Goal: Task Accomplishment & Management: Manage account settings

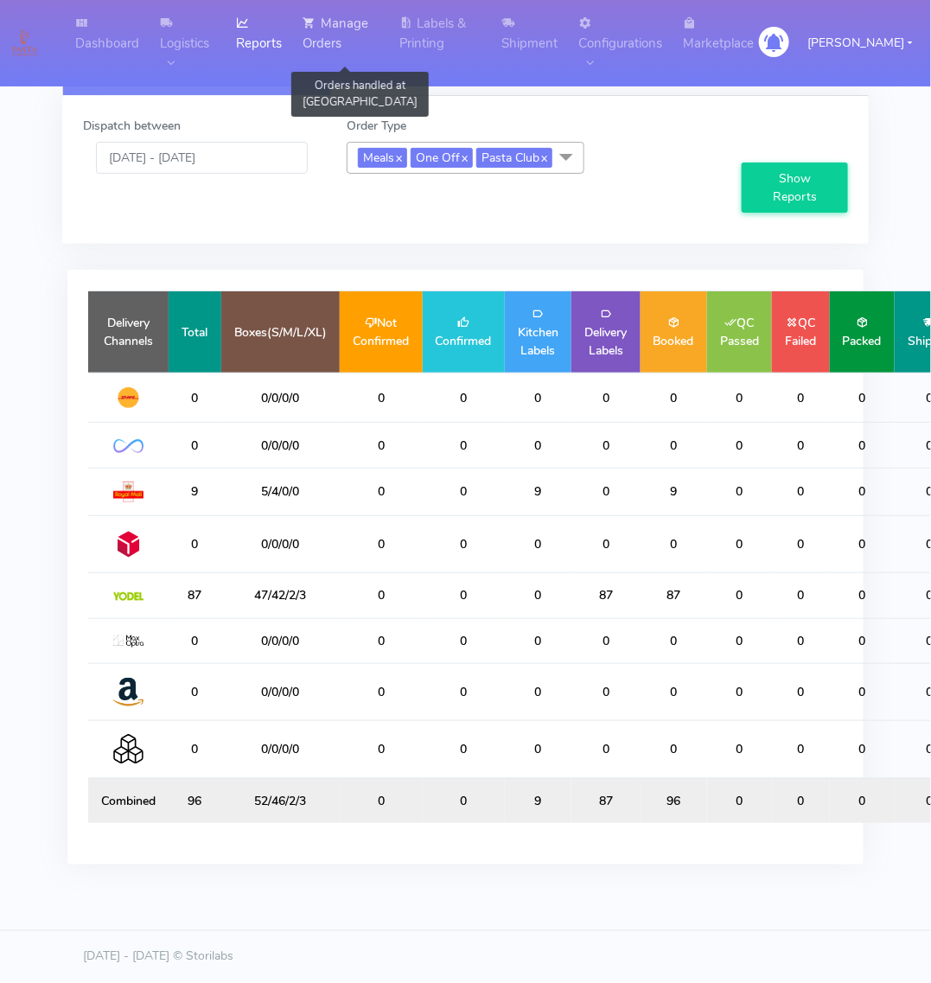
click at [344, 45] on link "Manage Orders" at bounding box center [340, 33] width 96 height 67
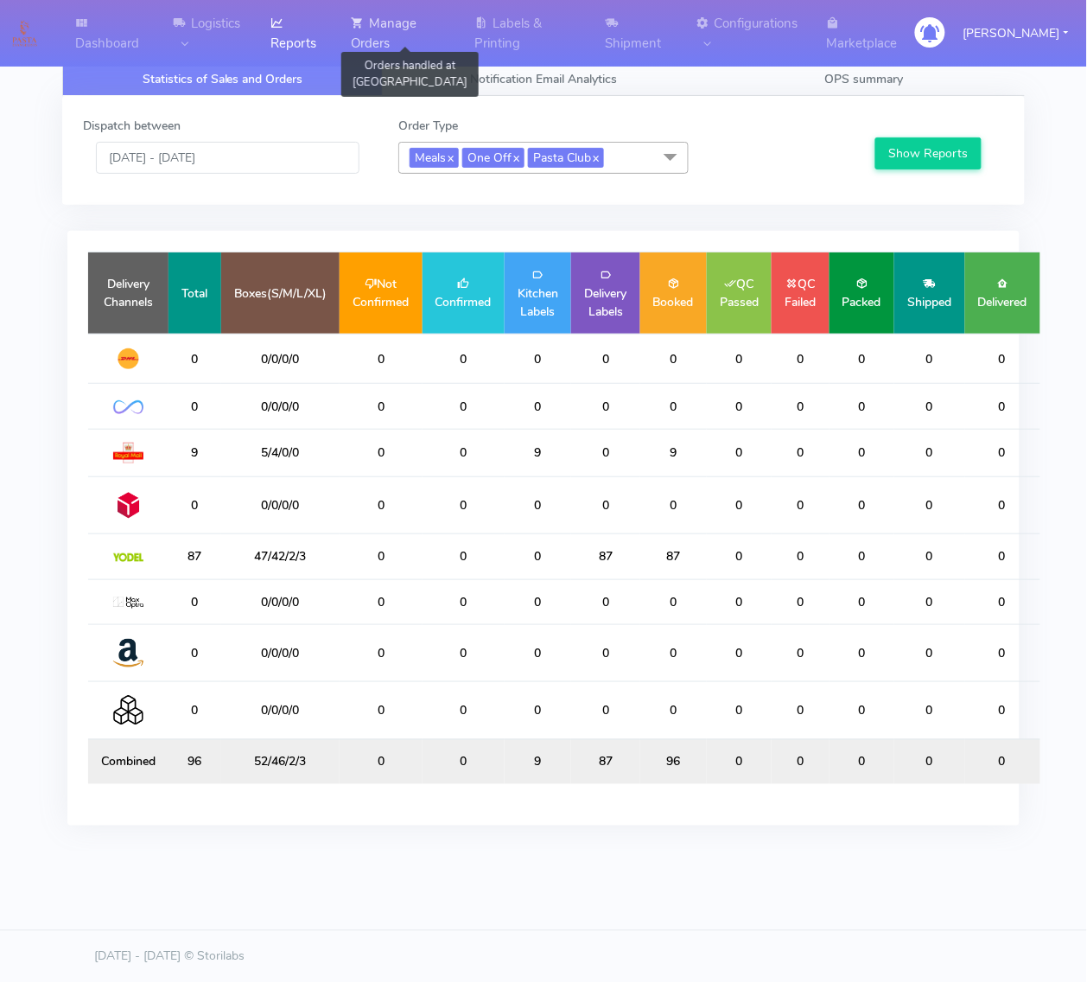
click at [398, 22] on link "Manage Orders" at bounding box center [402, 33] width 123 height 67
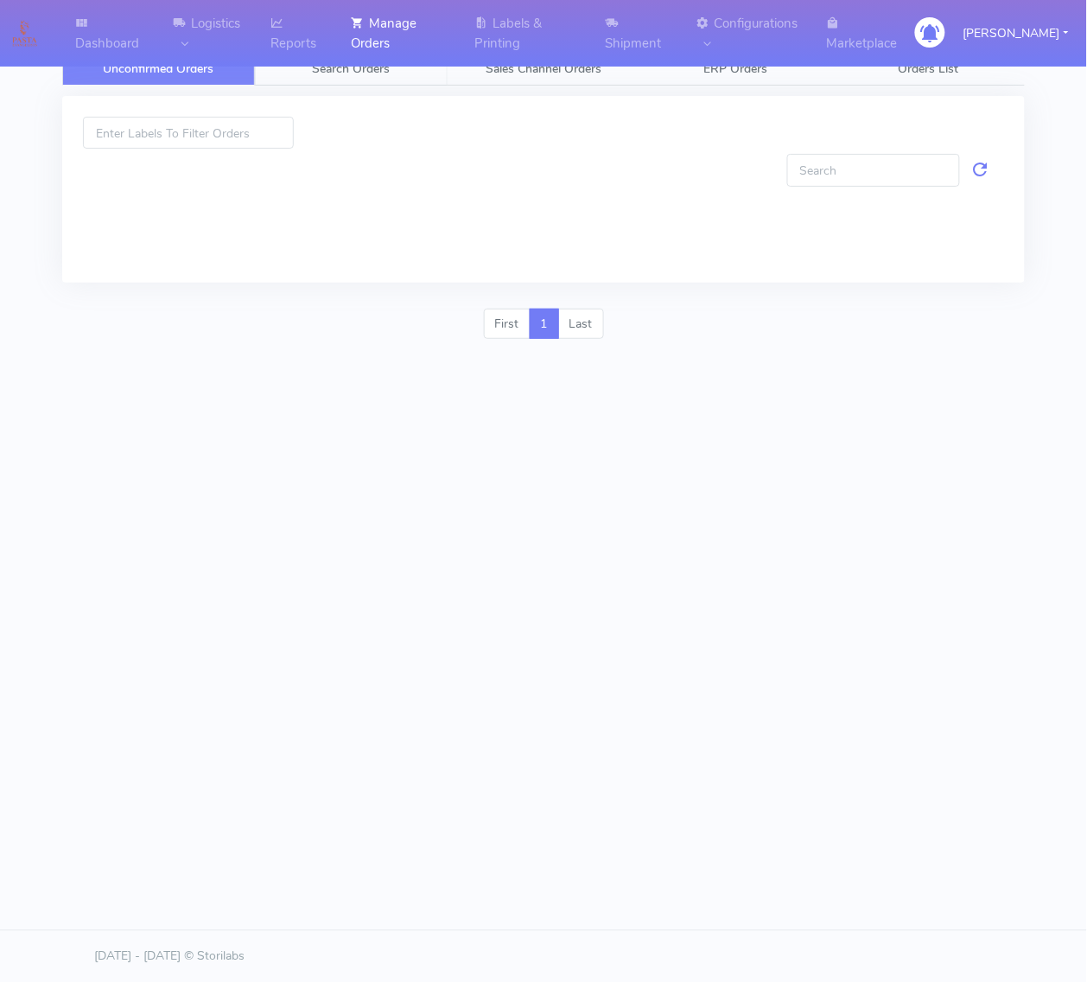
click at [398, 63] on link "Search Orders" at bounding box center [351, 69] width 193 height 34
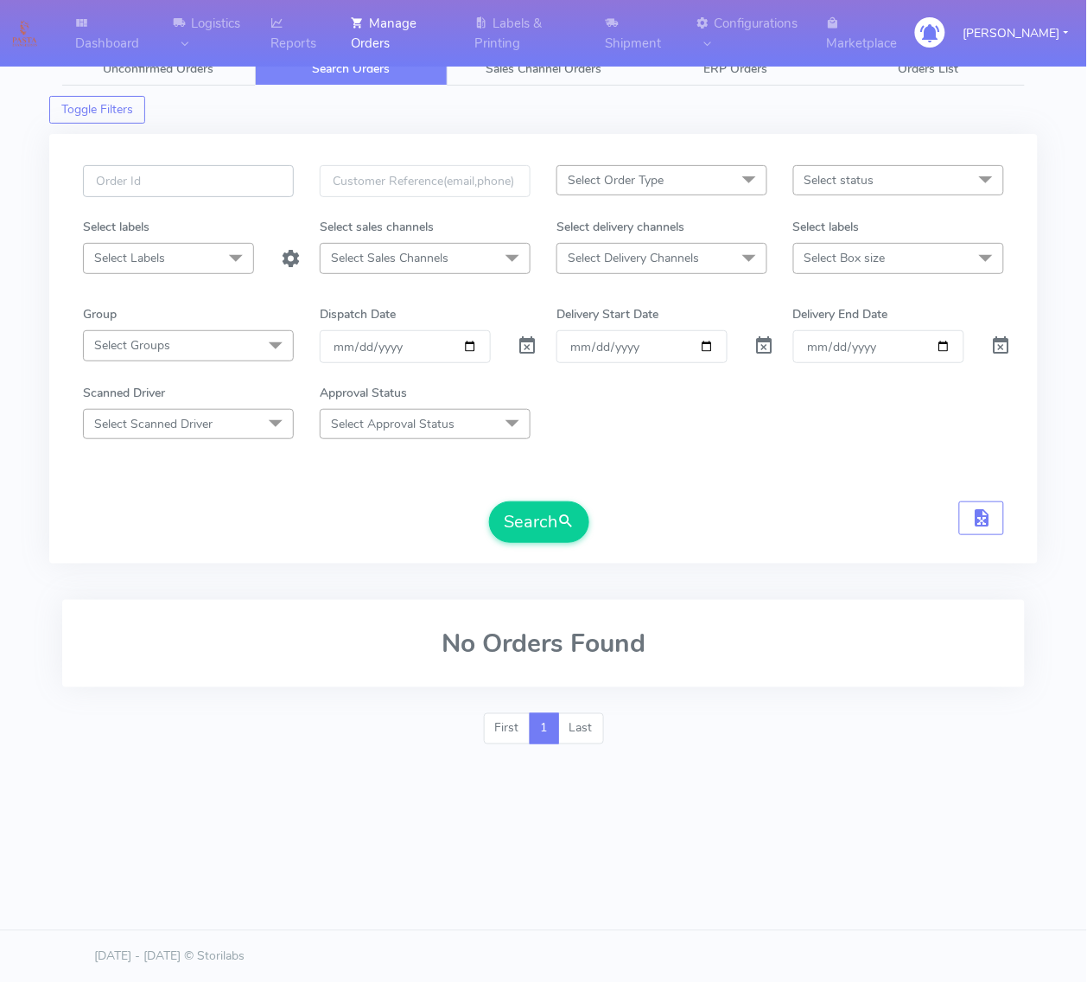
click at [204, 197] on input "text" at bounding box center [188, 181] width 211 height 32
paste input "1628963A"
type input "1628963A"
click at [525, 351] on span at bounding box center [527, 349] width 21 height 16
click at [520, 514] on button "Search" at bounding box center [539, 521] width 100 height 41
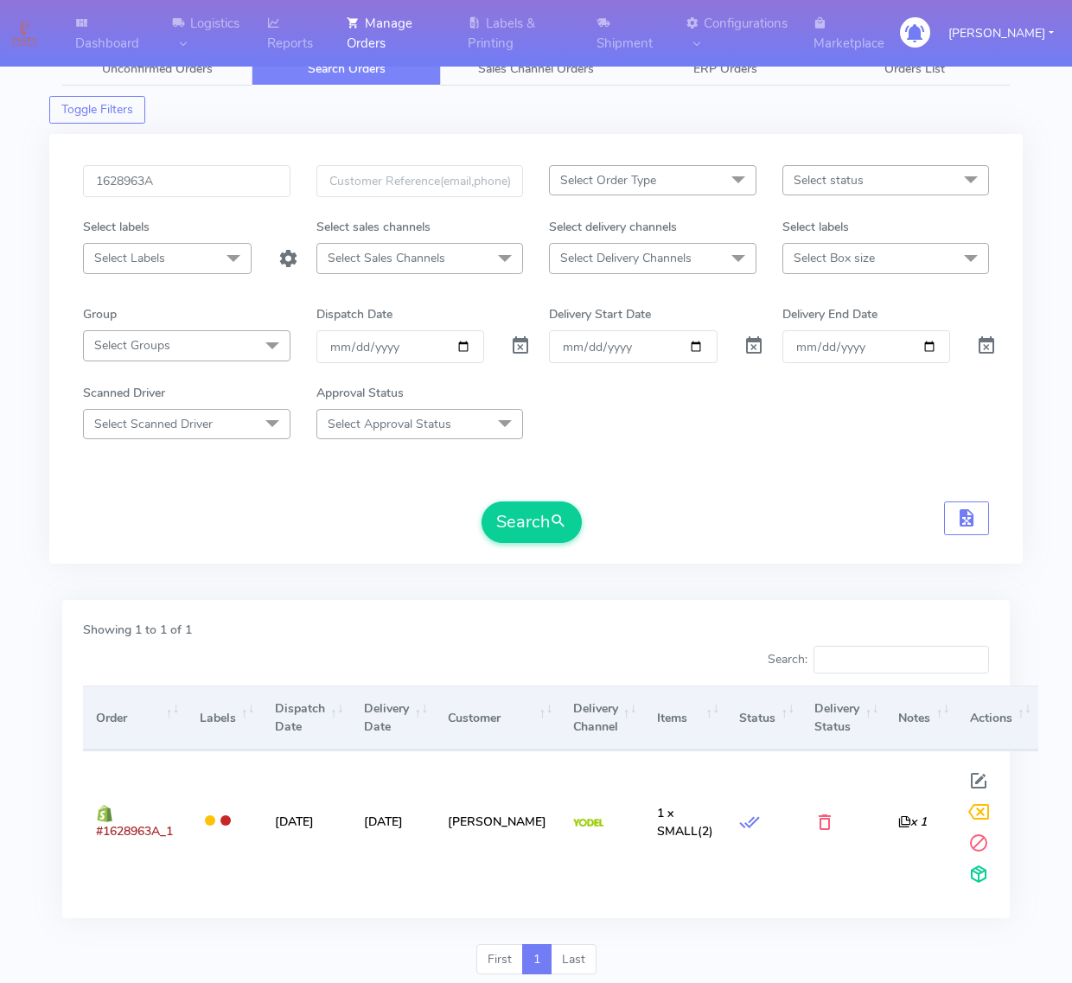
scroll to position [58, 0]
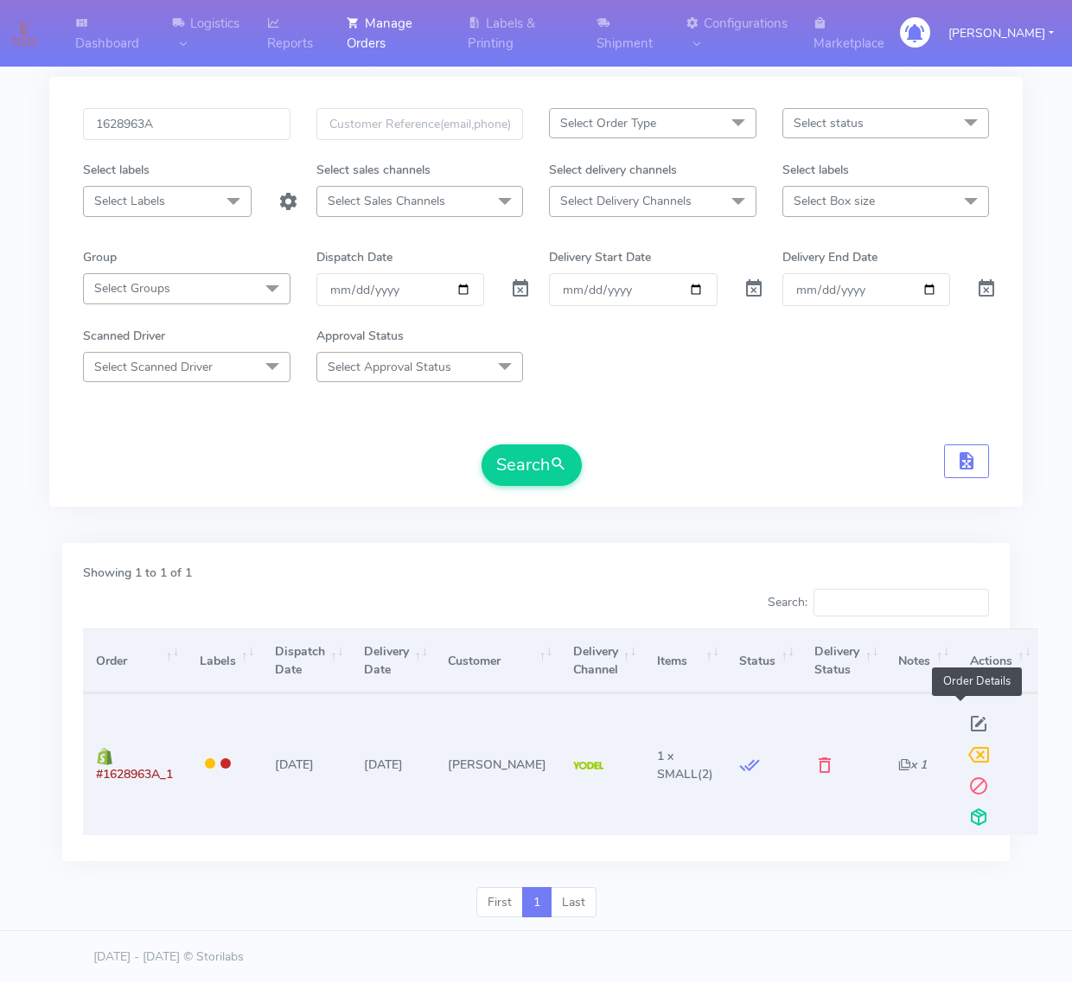
click at [963, 726] on span at bounding box center [978, 727] width 31 height 16
select select "5"
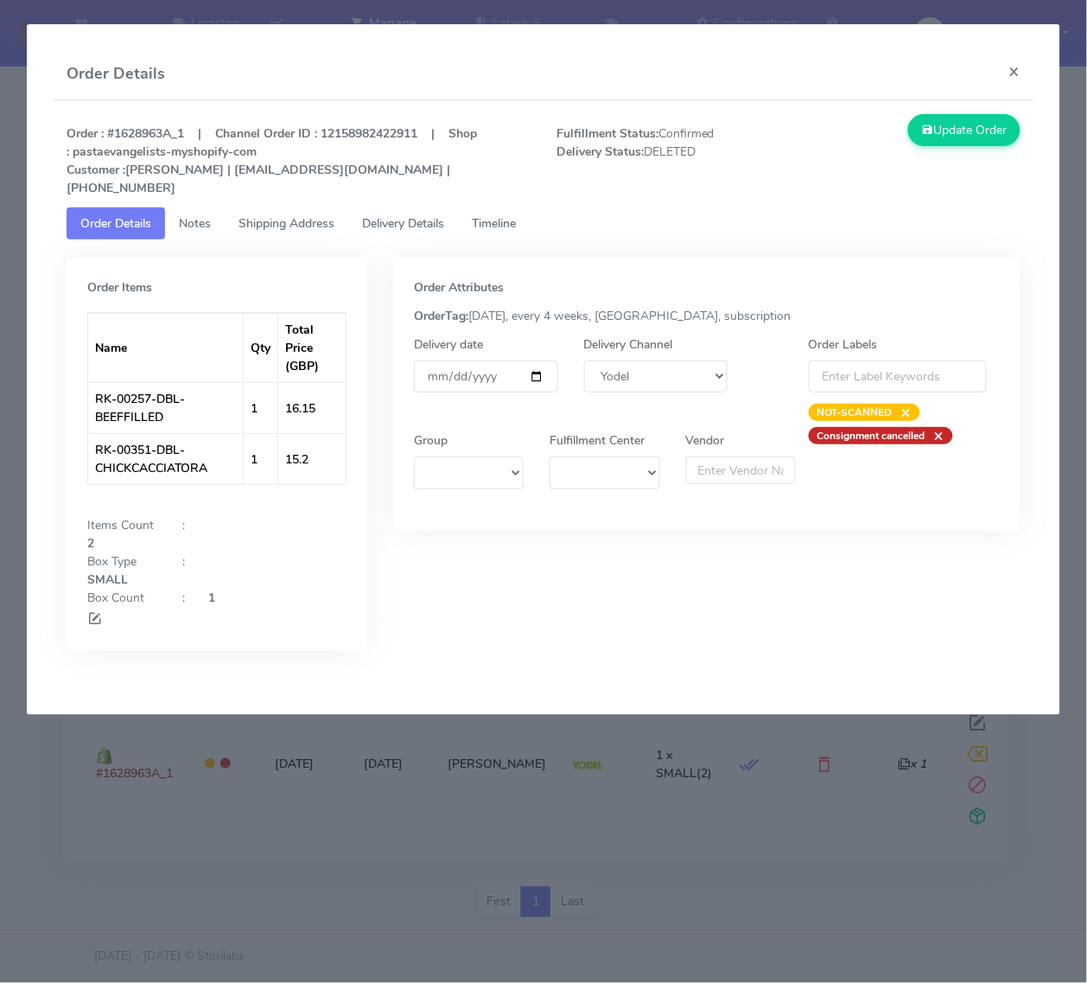
click at [360, 207] on link "Delivery Details" at bounding box center [403, 223] width 110 height 32
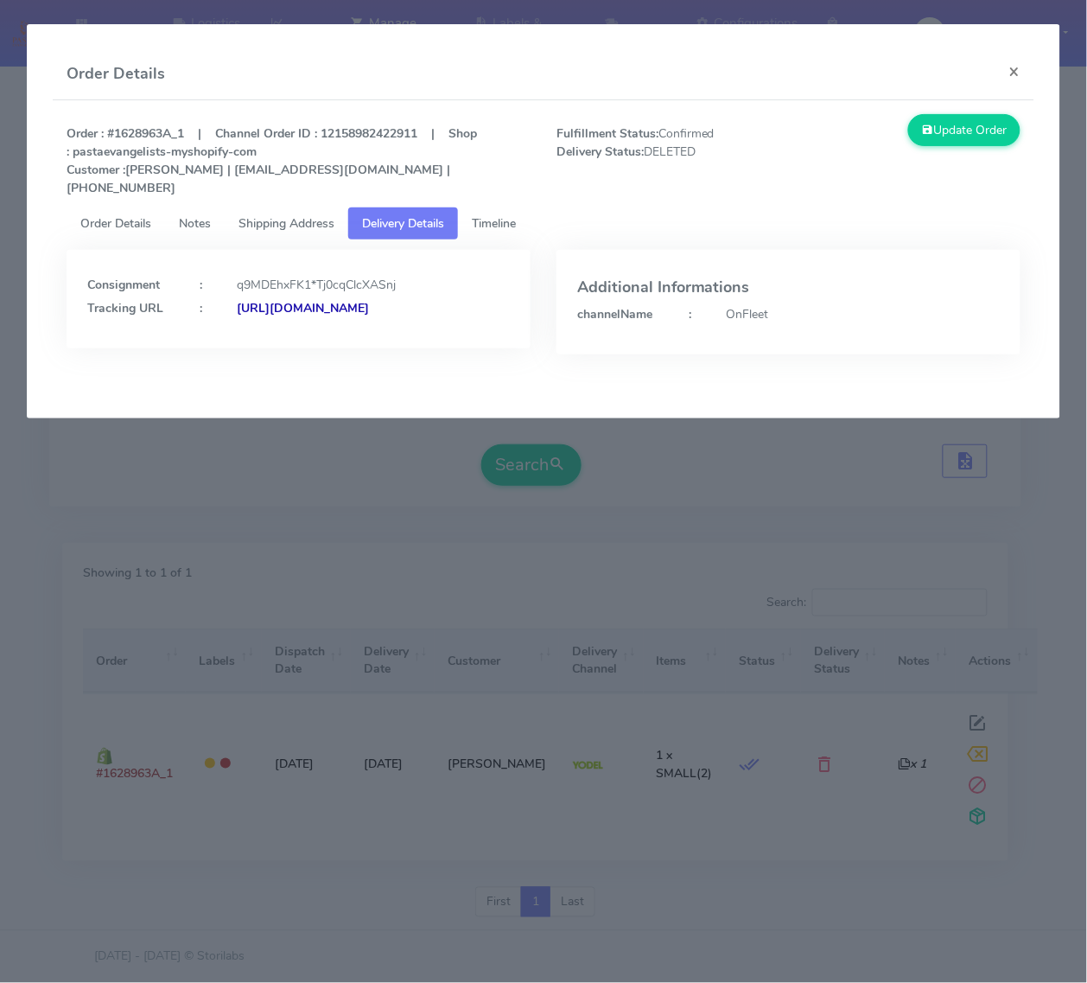
click at [494, 215] on span "Timeline" at bounding box center [494, 223] width 44 height 16
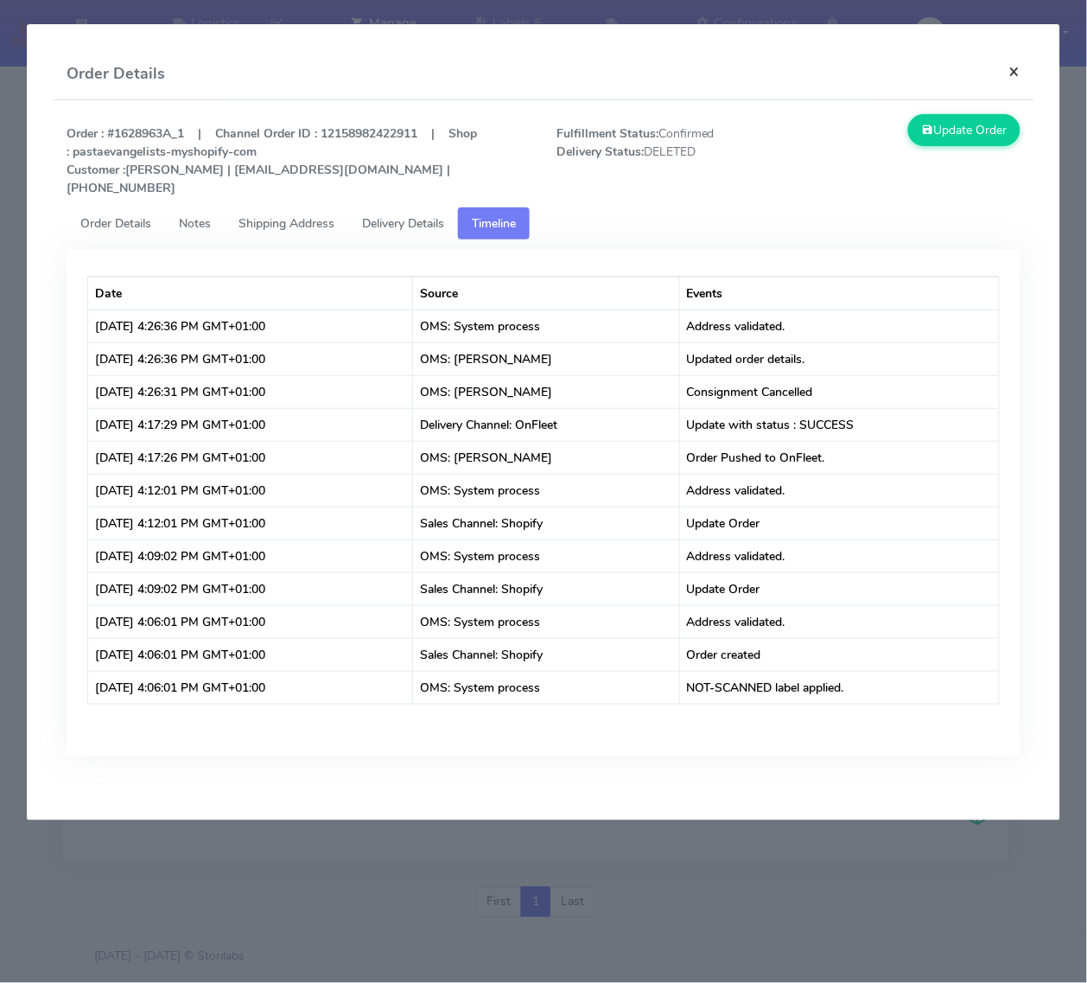
click at [1020, 66] on button "×" at bounding box center [1015, 71] width 39 height 46
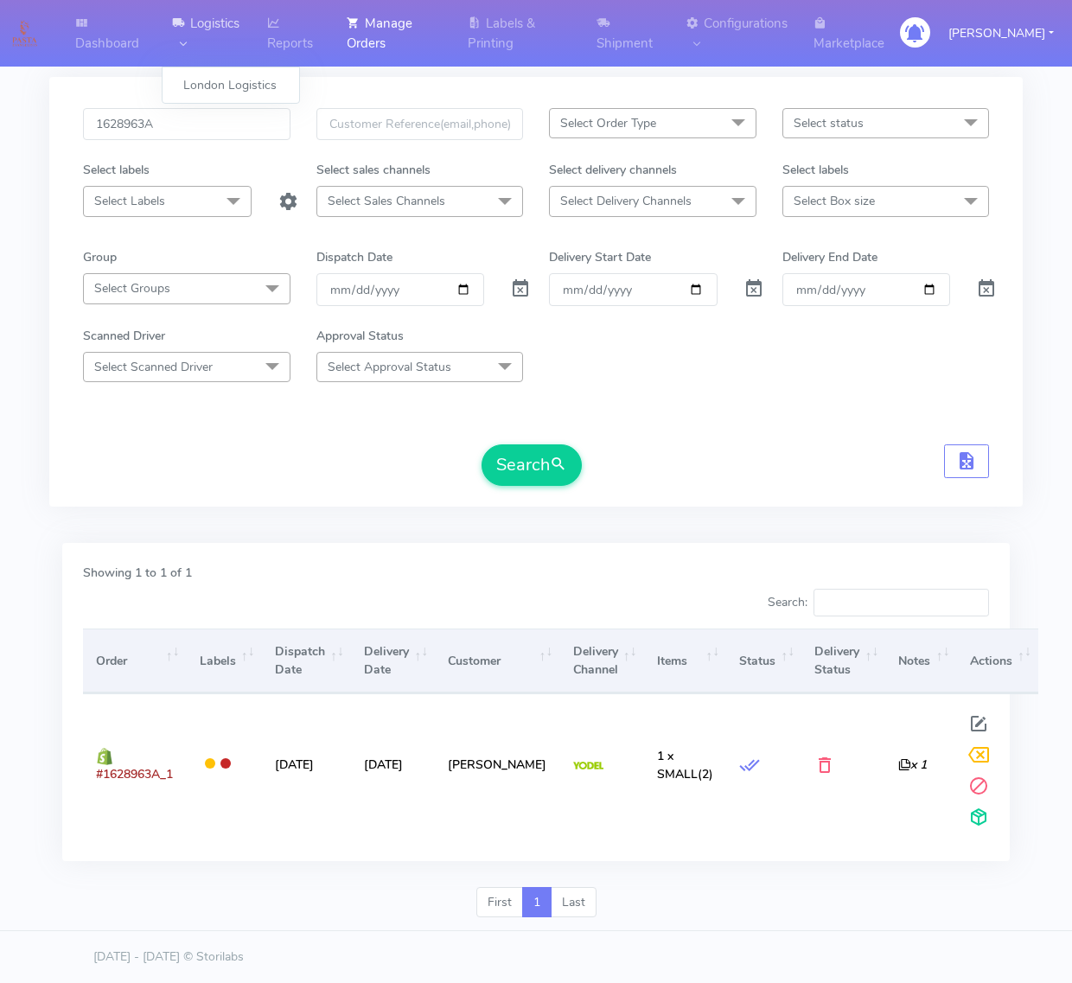
click at [197, 29] on link "Logistics" at bounding box center [210, 33] width 96 height 67
